Goal: Contribute content

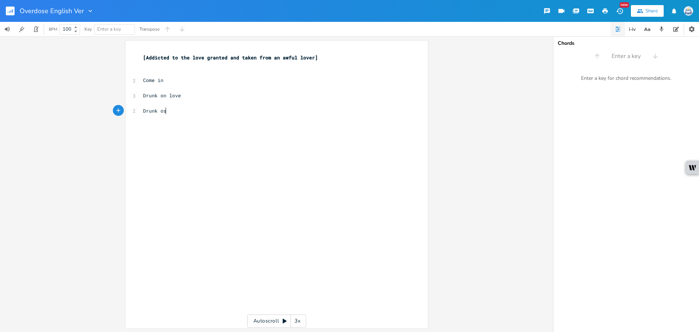
type textarea "Drunk os"
type textarea "n love, you'"
type textarea "she's the onlu"
type textarea "y thing I see now"
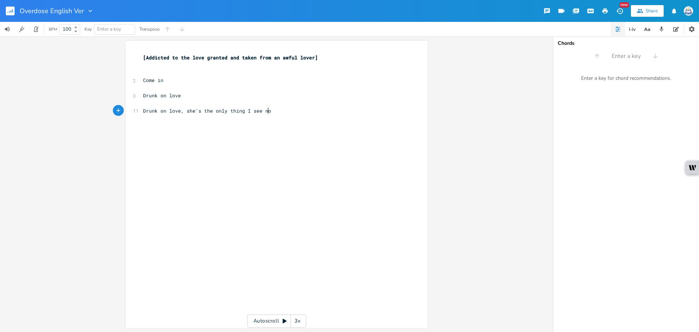
scroll to position [0, 36]
type textarea "Dur"
type textarea "[PERSON_NAME] on love, ask me how long as it been now"
type textarea "Incurable offenses to the heart, power"
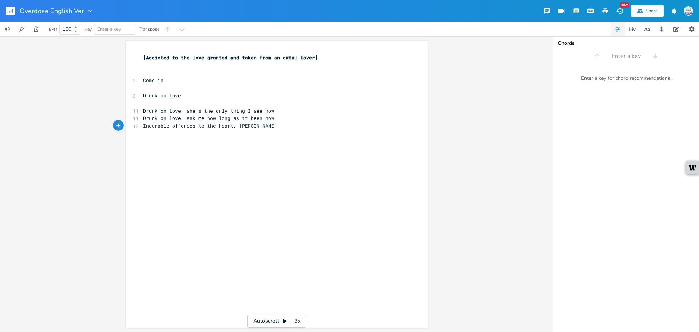
scroll to position [0, 82]
click at [301, 123] on pre "Incurable offenses to the heart, pow" at bounding box center [273, 126] width 263 height 8
click at [302, 119] on pre "Drunk on love, ask me how long as it been now" at bounding box center [273, 118] width 263 height 8
click at [287, 147] on pre "Incurable offenses to the heart, pow" at bounding box center [273, 149] width 263 height 8
type textarea "!"
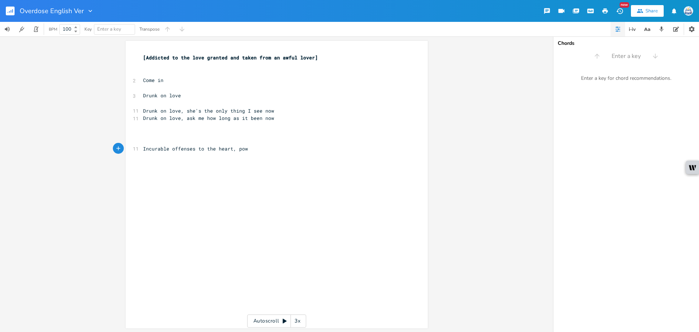
scroll to position [0, 1]
click at [232, 136] on pre "​" at bounding box center [273, 134] width 263 height 8
click at [232, 142] on pre "​" at bounding box center [273, 141] width 263 height 8
type textarea "Drunk on love,"
